Goal: Task Accomplishment & Management: Complete application form

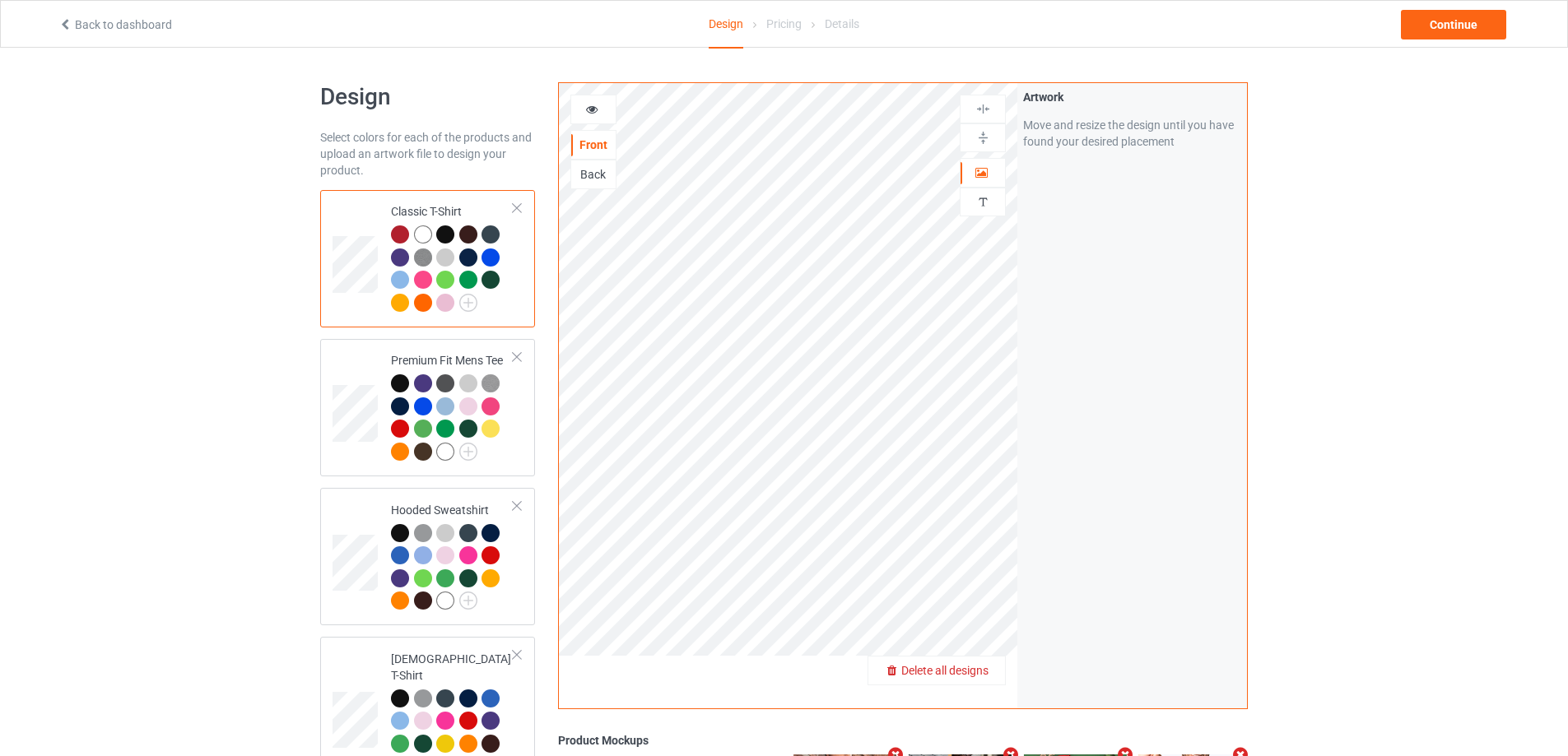
click at [985, 677] on span "Delete all designs" at bounding box center [944, 671] width 87 height 14
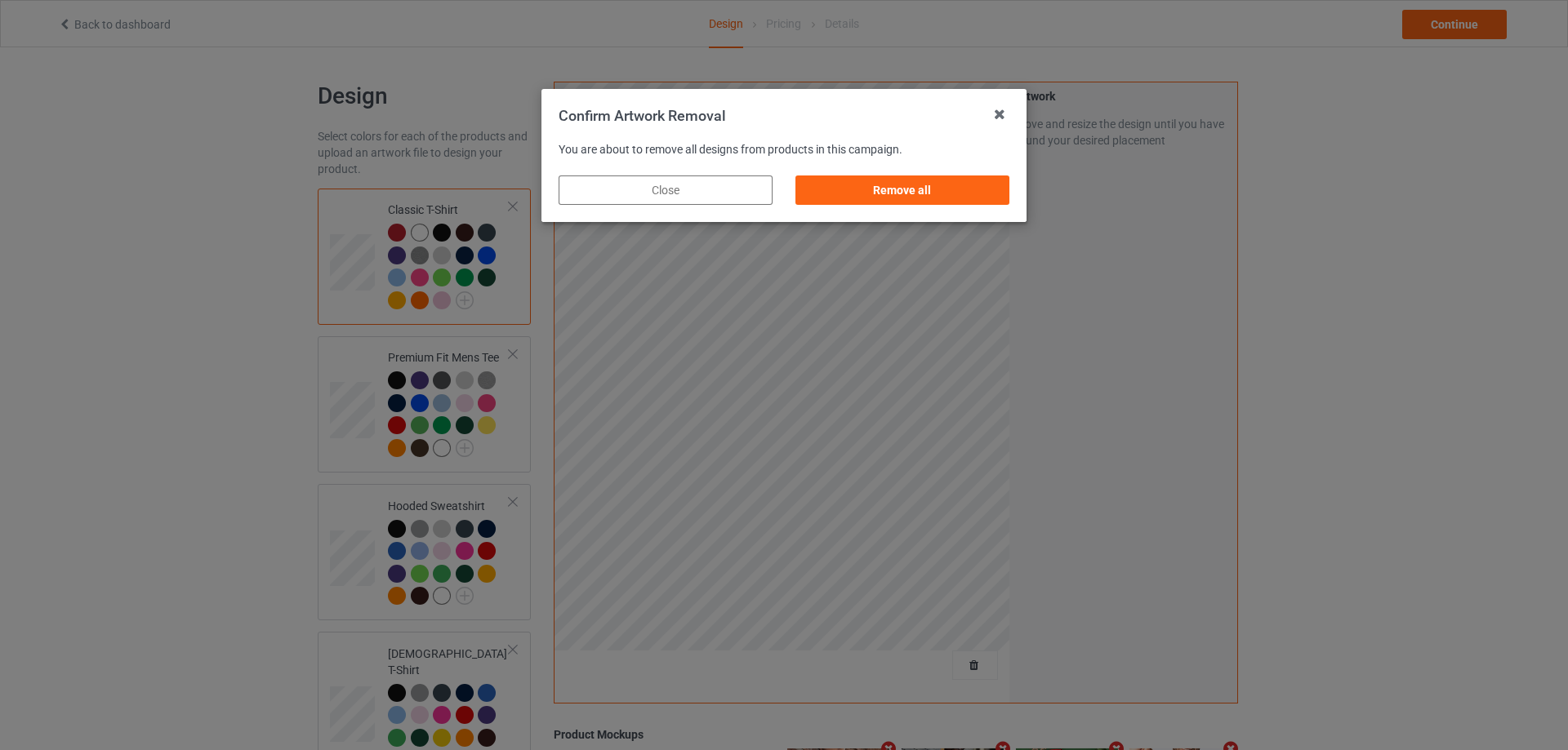
click at [987, 184] on div "Remove all" at bounding box center [902, 190] width 214 height 30
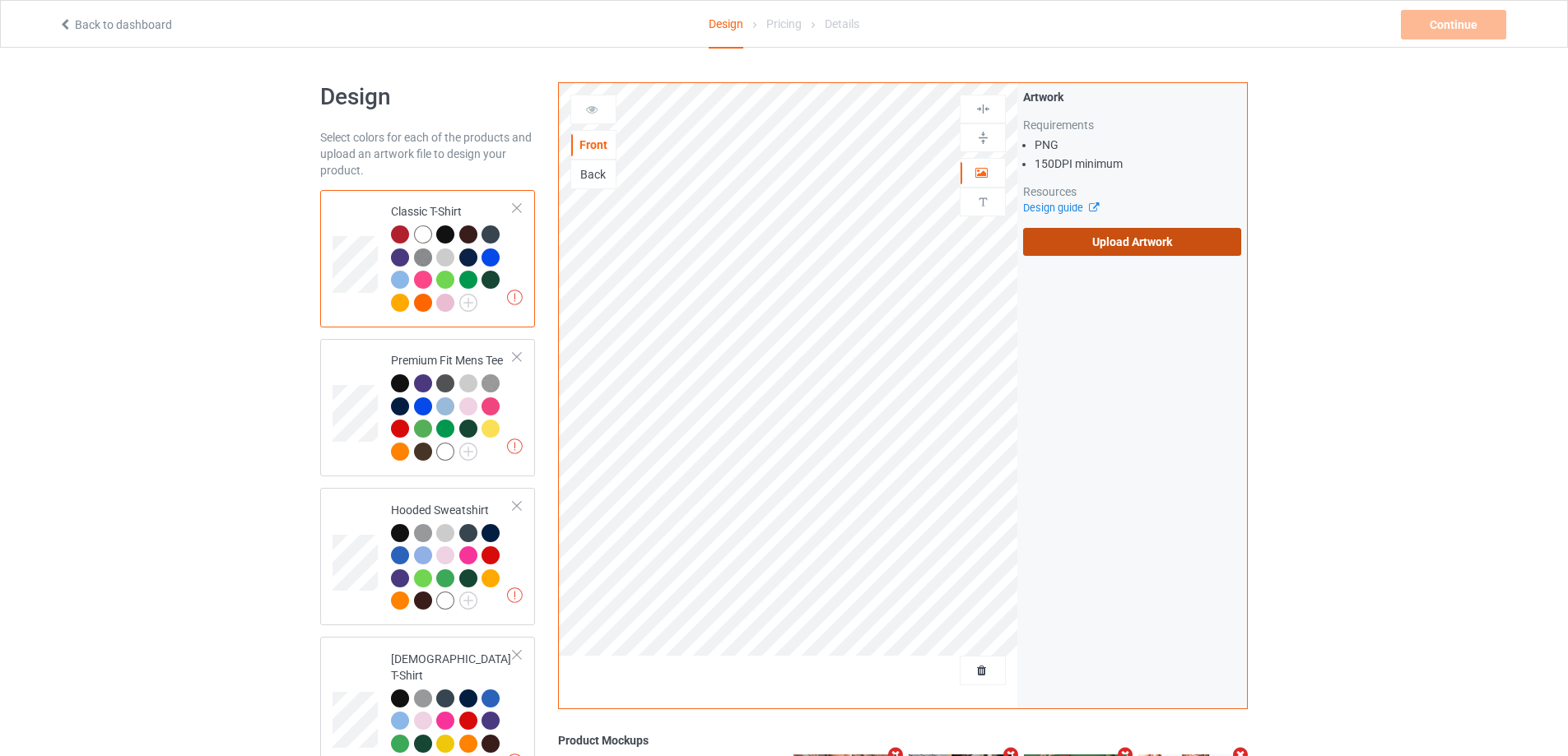
click at [1143, 247] on label "Upload Artwork" at bounding box center [1132, 242] width 218 height 28
click at [0, 0] on input "Upload Artwork" at bounding box center [0, 0] width 0 height 0
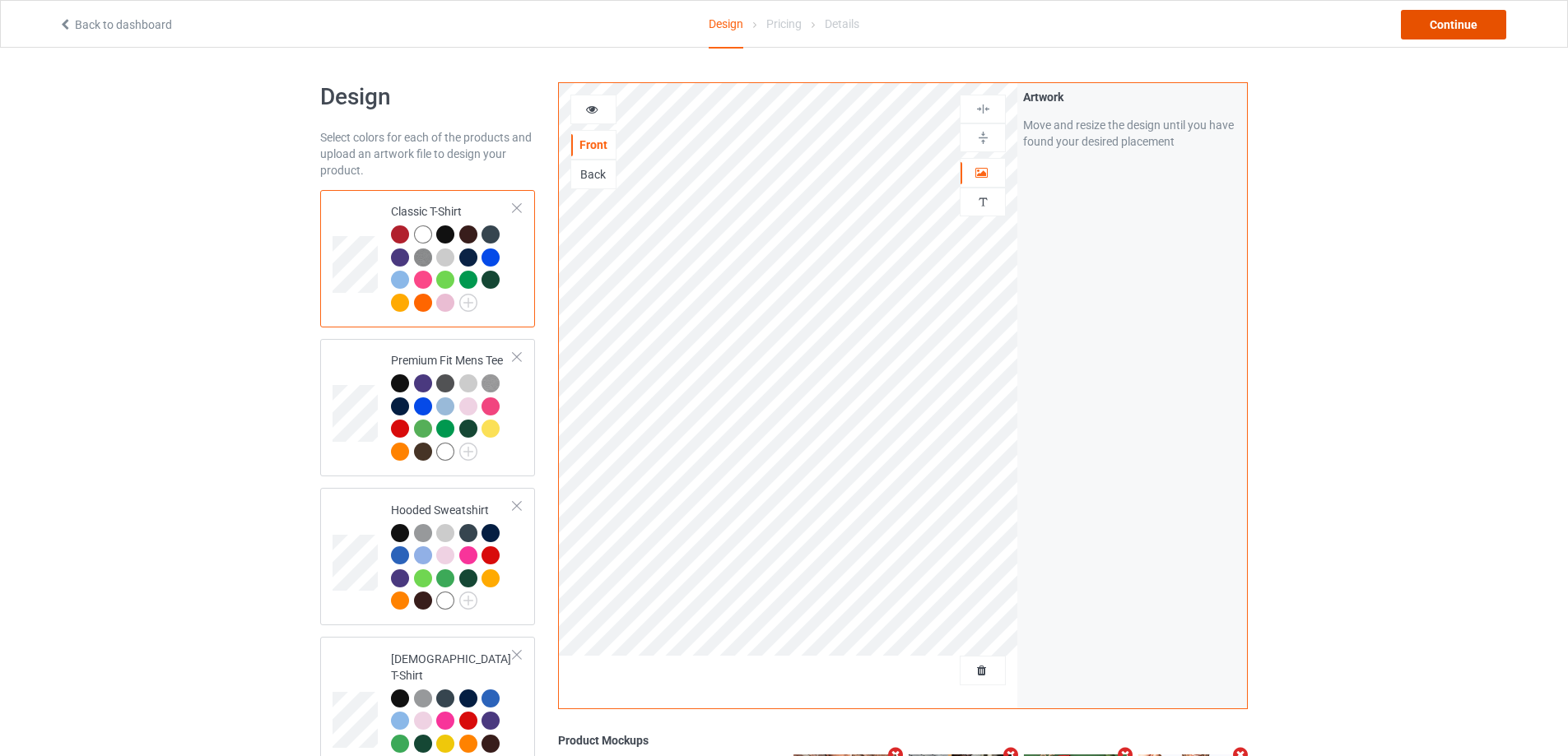
click at [1423, 28] on div "Continue" at bounding box center [1453, 24] width 105 height 30
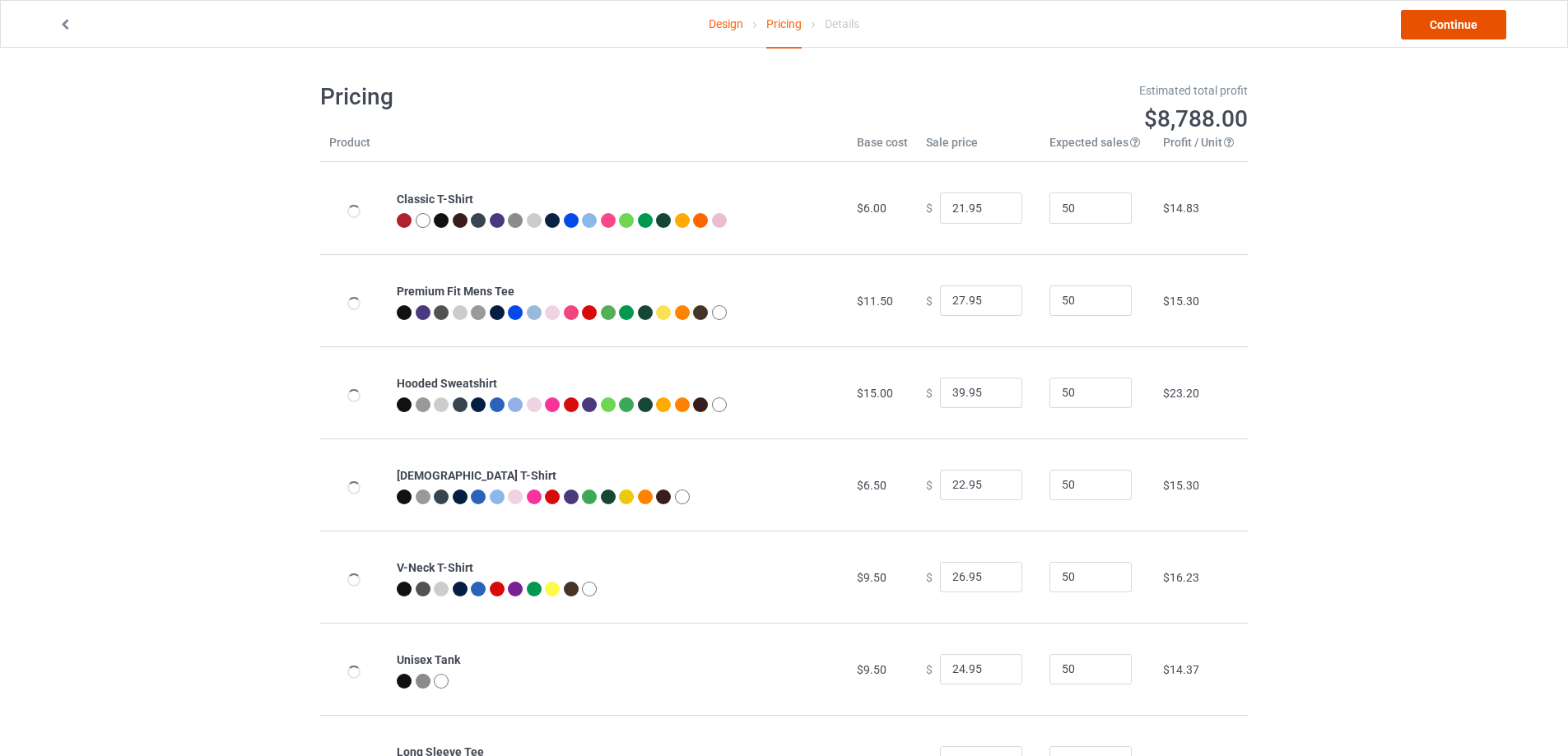
click at [1423, 28] on link "Continue" at bounding box center [1453, 24] width 105 height 30
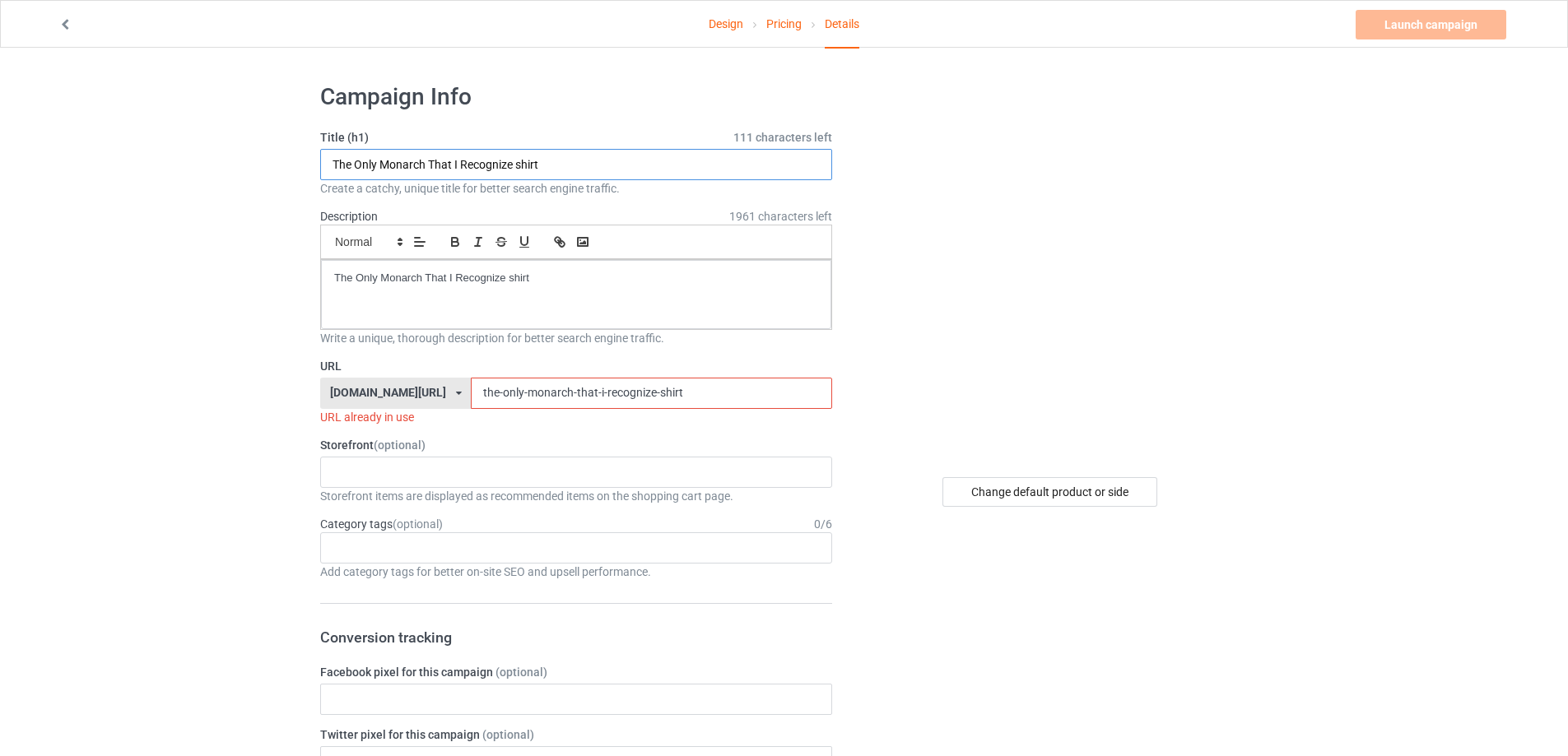
drag, startPoint x: 618, startPoint y: 172, endPoint x: 237, endPoint y: 173, distance: 381.0
paste input "Blackcraft Cult Nope Planchett"
type input "Blackcraft Cult Nope Planchette shirt"
drag, startPoint x: 424, startPoint y: 272, endPoint x: 144, endPoint y: 272, distance: 280.0
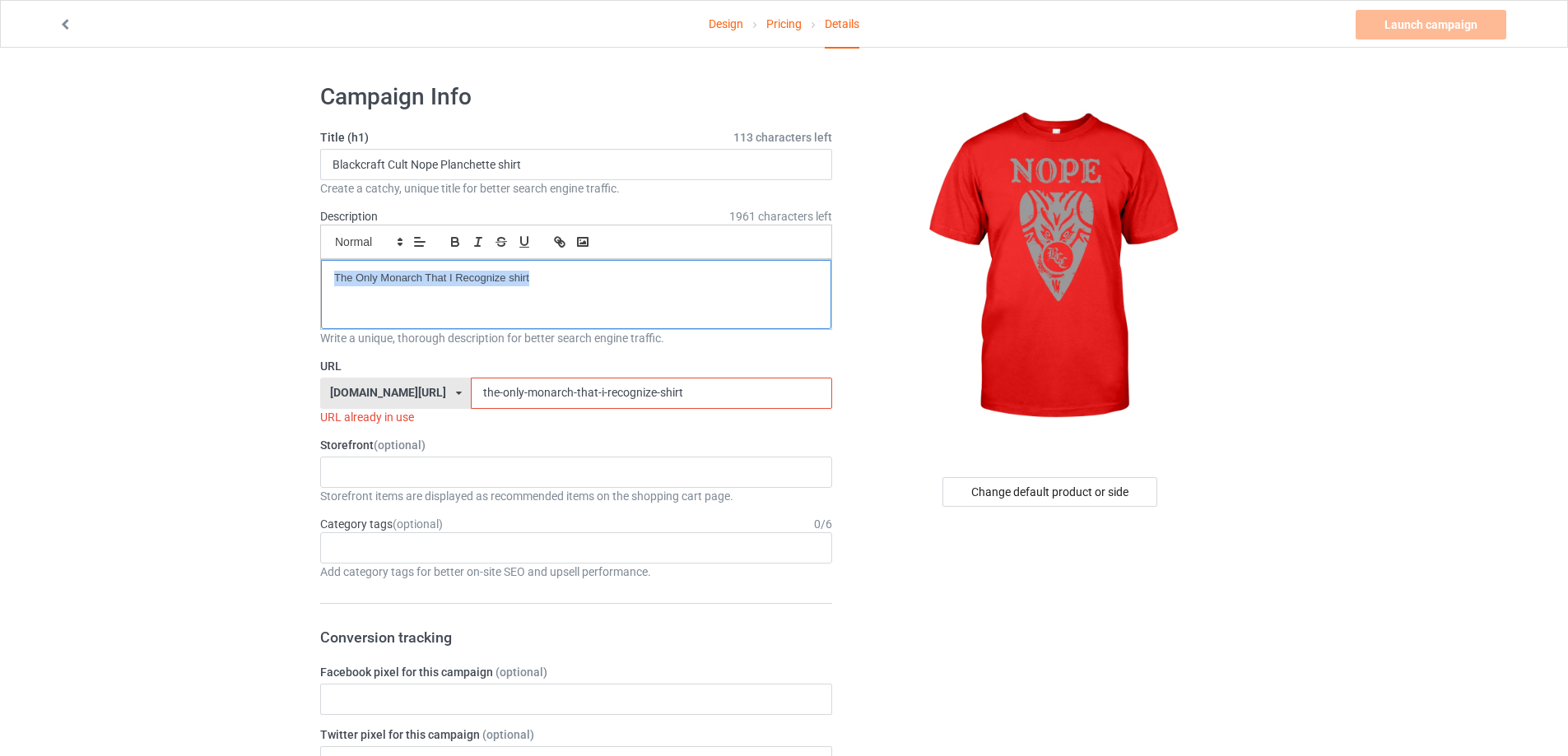
drag, startPoint x: 668, startPoint y: 391, endPoint x: 396, endPoint y: 386, distance: 272.0
click at [397, 386] on div "[DOMAIN_NAME][URL] [DOMAIN_NAME][URL] [DOMAIN_NAME][URL] 5cd2f964b197f721e1cad2…" at bounding box center [575, 393] width 511 height 31
paste input "blackcraft-cult-nope-planchett"
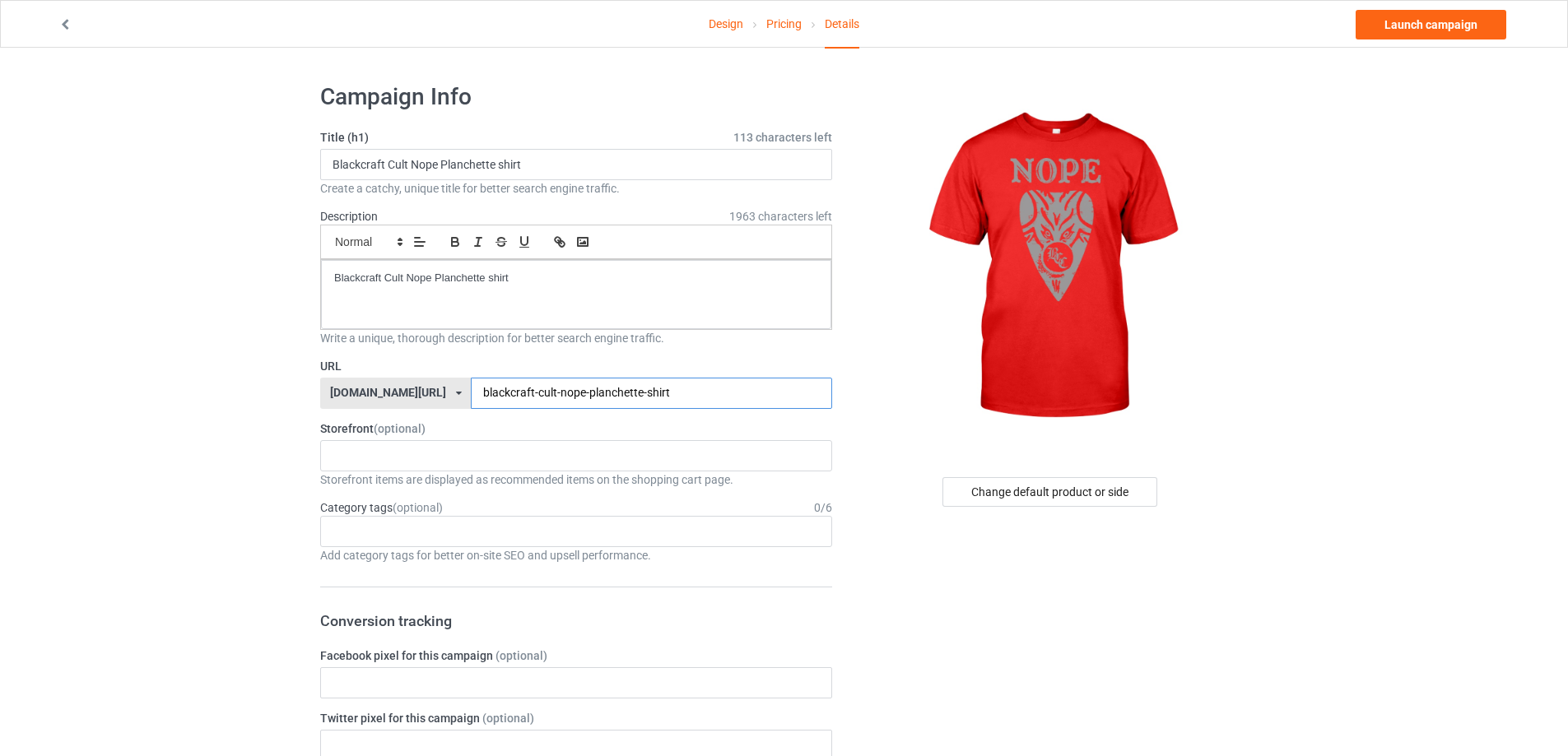
type input "blackcraft-cult-nope-planchette-shirt"
click at [1427, 17] on link "Launch campaign" at bounding box center [1431, 24] width 151 height 30
